Goal: Find specific page/section

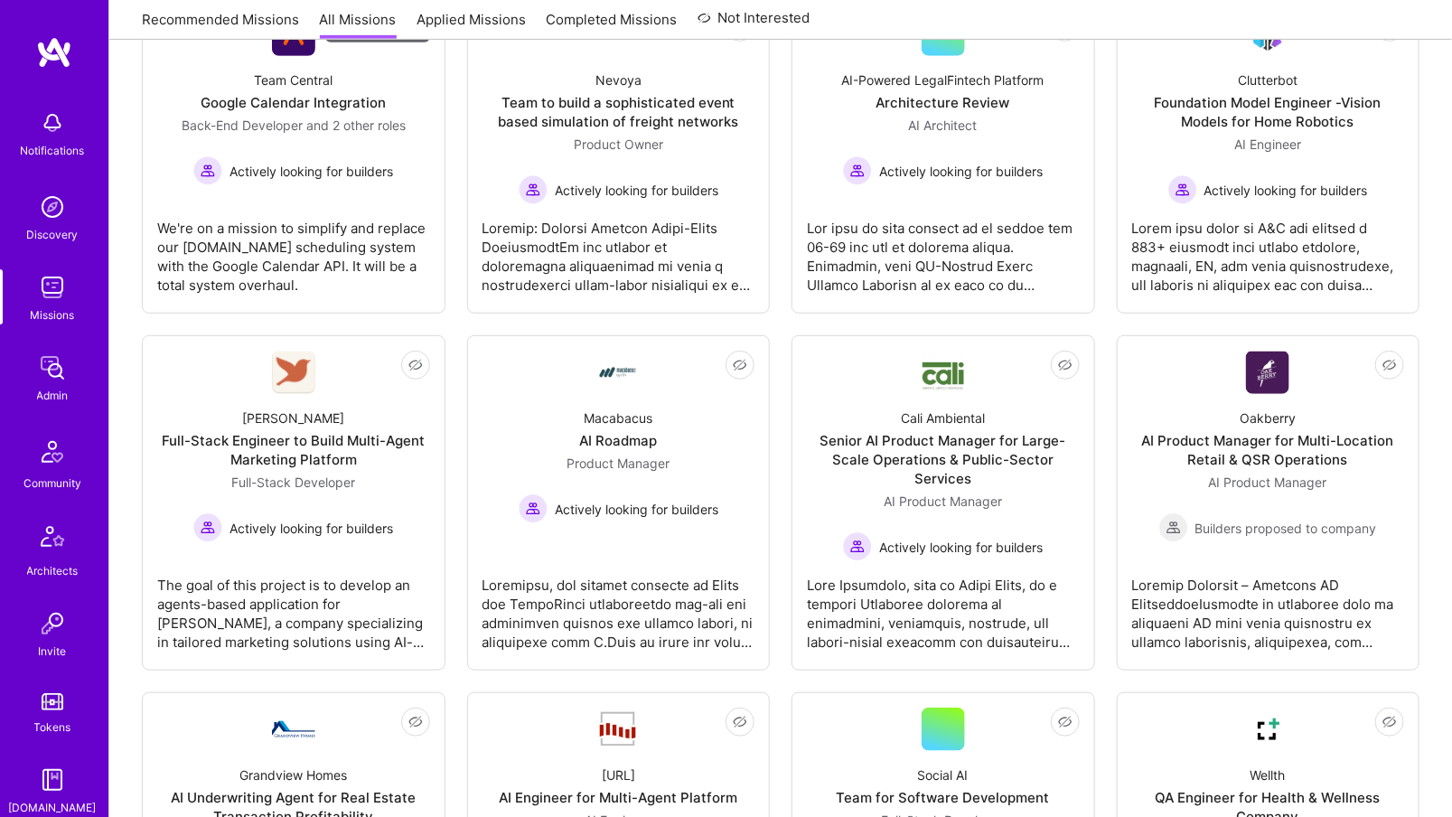
scroll to position [344, 0]
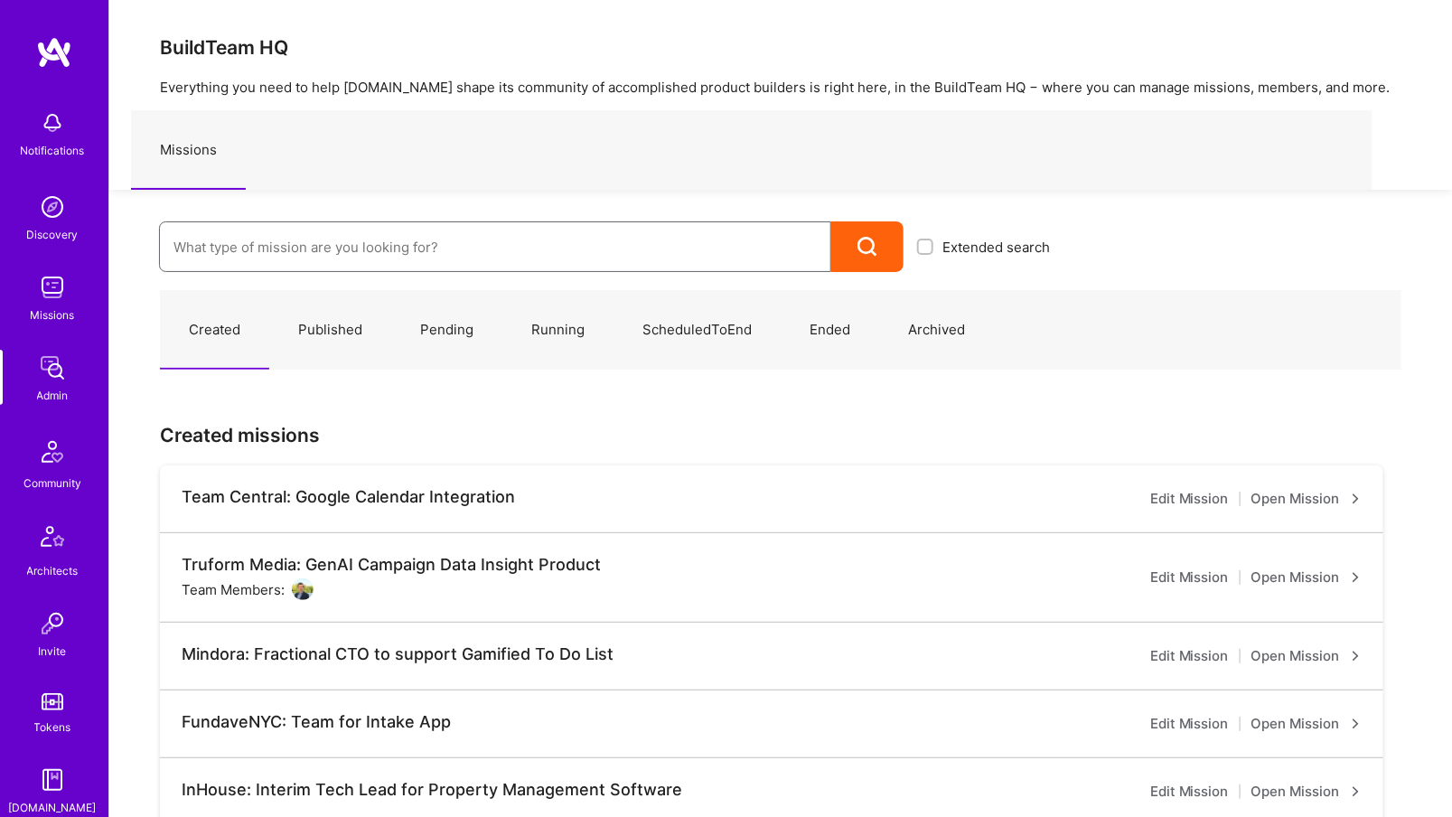
click at [332, 257] on input at bounding box center [494, 247] width 643 height 46
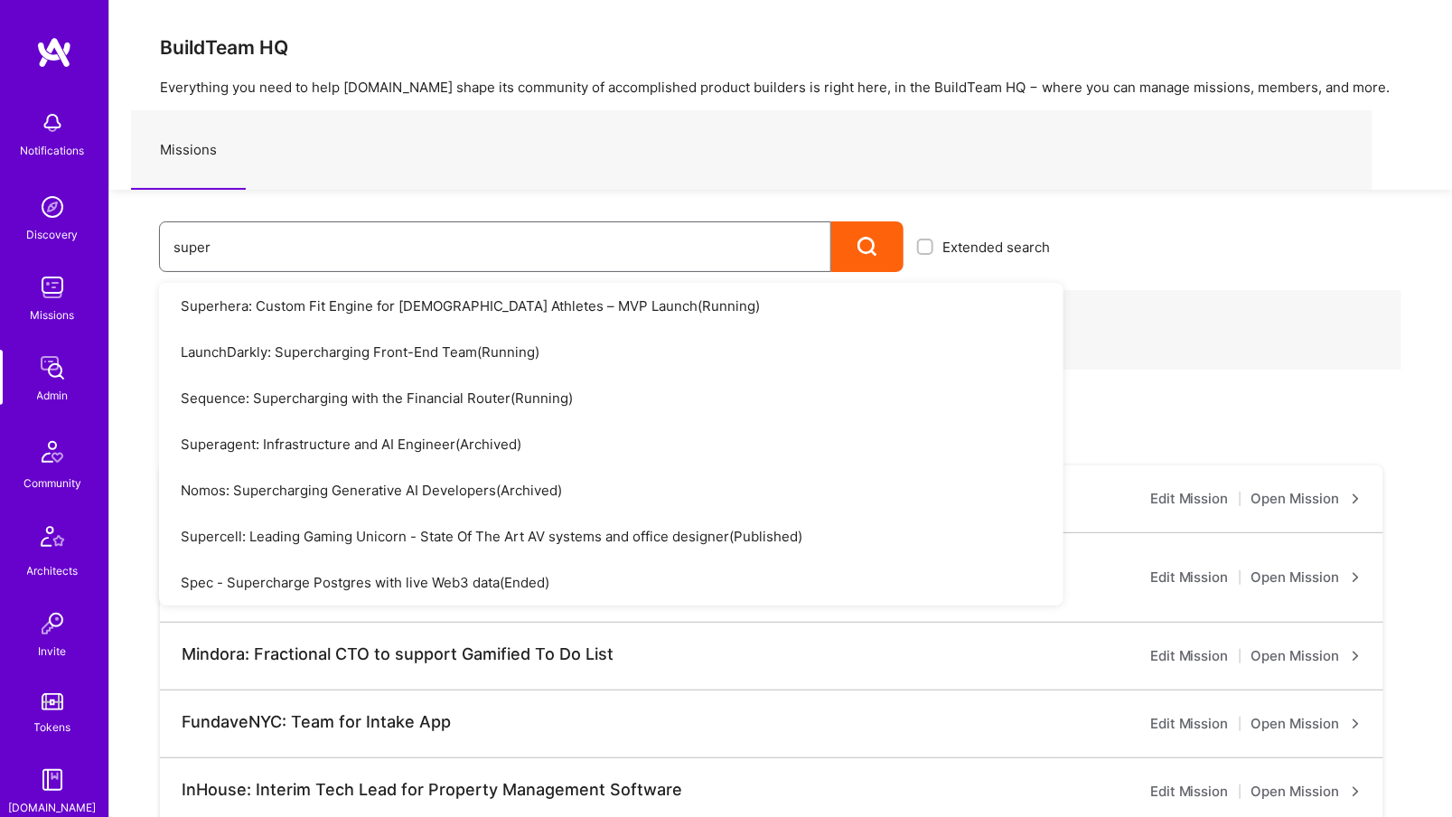
type input "super"
click at [398, 315] on link "Superhera: Custom Fit Engine for Female Athletes – MVP Launch ( Running )" at bounding box center [611, 306] width 904 height 46
